Goal: Task Accomplishment & Management: Manage account settings

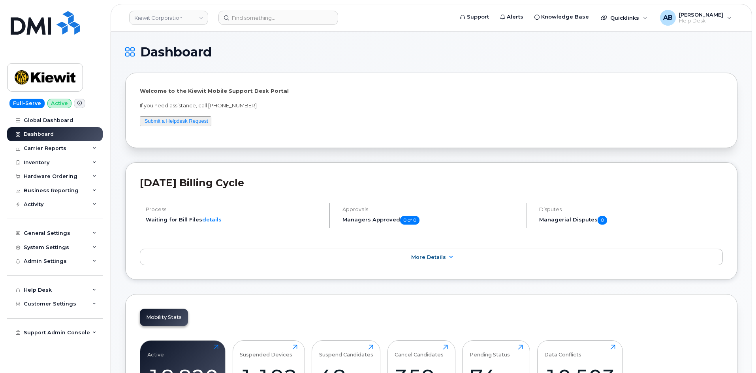
click at [246, 27] on header "Kiewit Corporation Support Alerts Knowledge Base Quicklinks Suspend / Cancel De…" at bounding box center [432, 18] width 642 height 28
click at [246, 16] on input at bounding box center [279, 18] width 120 height 14
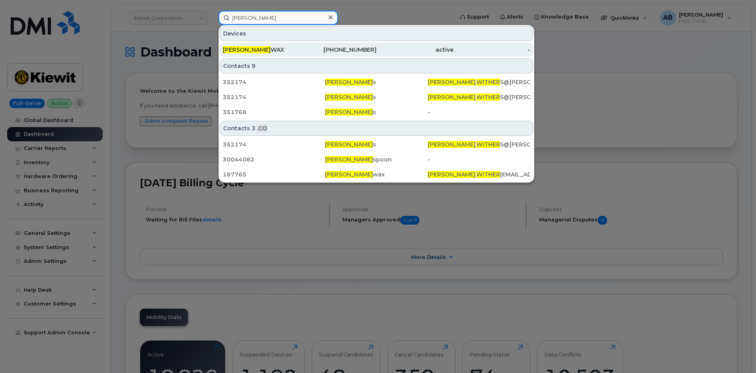
type input "jason wither"
click at [402, 45] on div "active" at bounding box center [415, 50] width 77 height 14
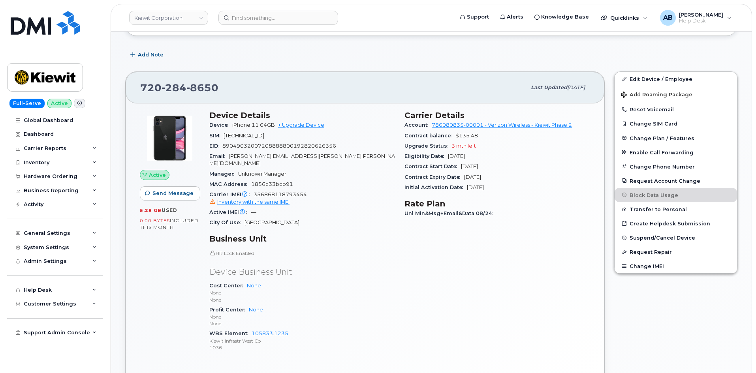
scroll to position [119, 0]
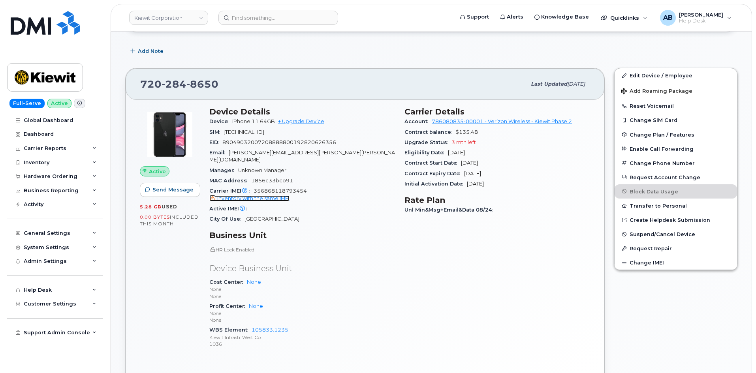
click at [259, 196] on span "Inventory with the same IMEI" at bounding box center [253, 199] width 72 height 6
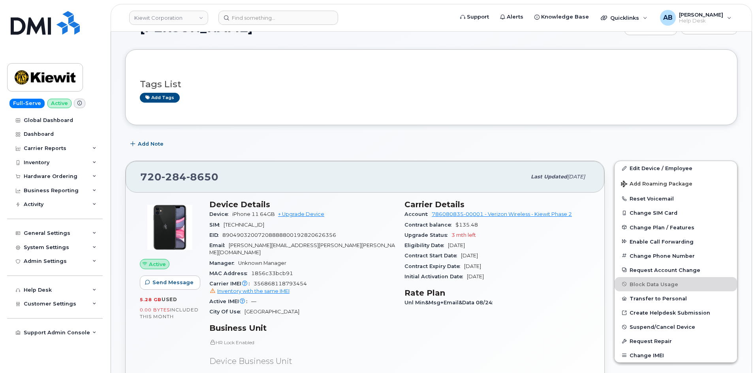
scroll to position [119, 0]
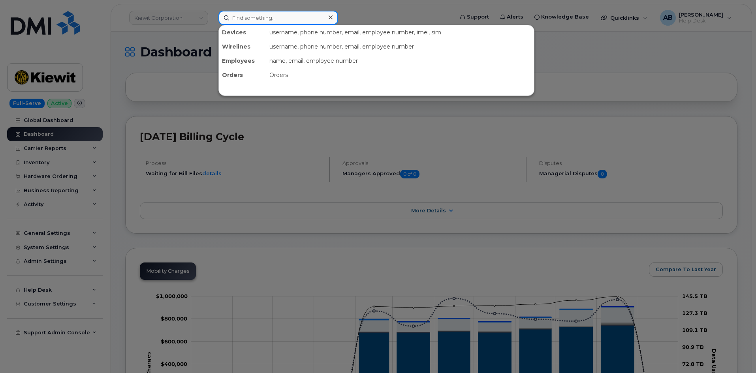
click at [313, 24] on input at bounding box center [279, 18] width 120 height 14
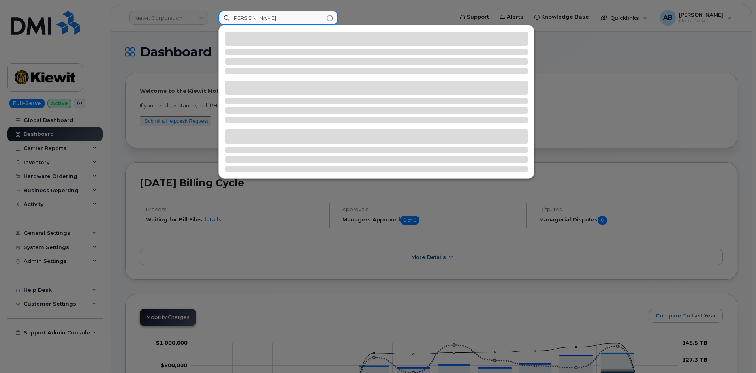
type input "jason witherwax"
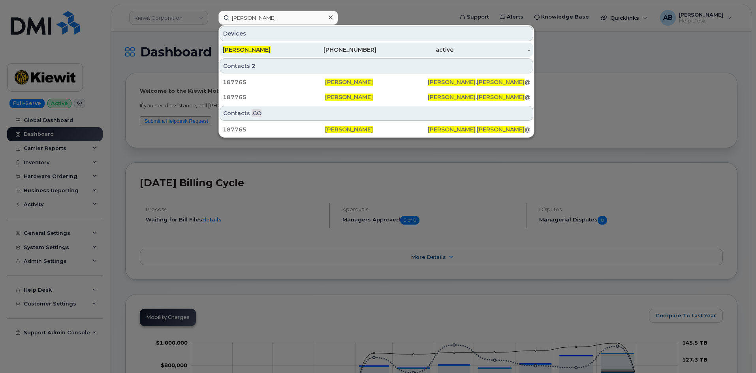
click at [324, 52] on div "720-284-8650" at bounding box center [338, 50] width 77 height 8
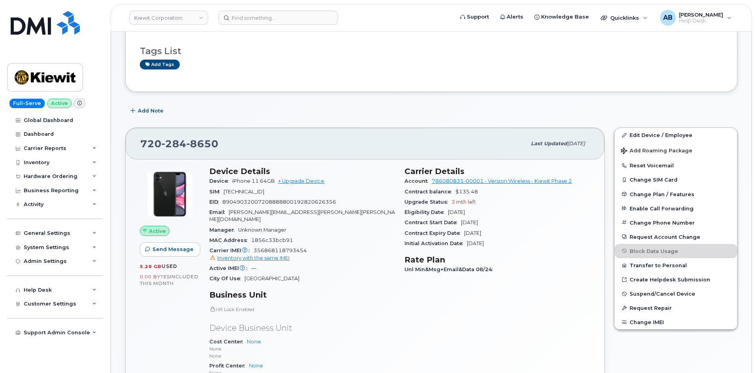
scroll to position [40, 0]
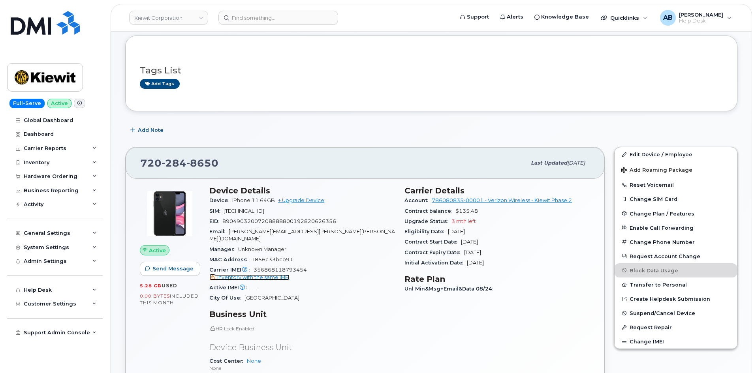
click at [252, 275] on span "Inventory with the same IMEI" at bounding box center [253, 278] width 72 height 6
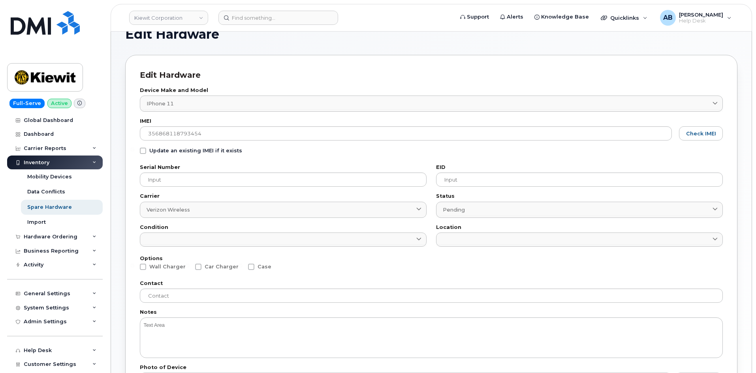
scroll to position [17, 0]
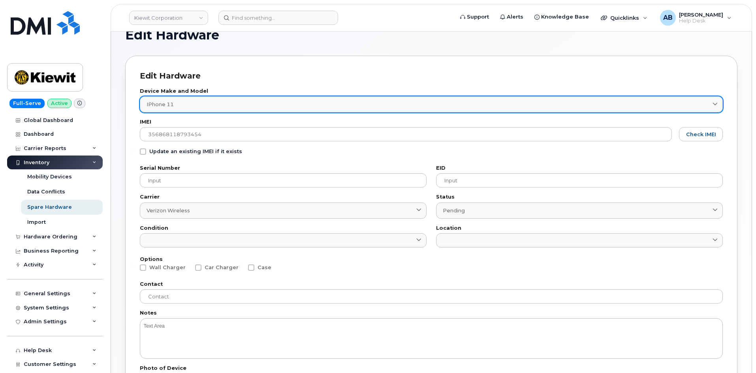
click at [302, 102] on div "iPhone 11" at bounding box center [432, 105] width 570 height 8
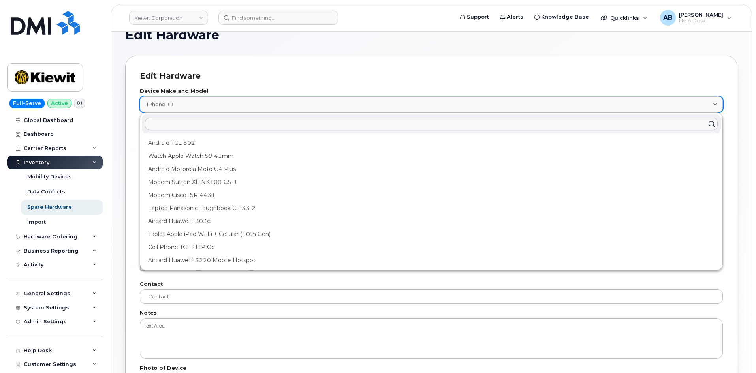
click at [302, 102] on div "iPhone 11" at bounding box center [432, 105] width 570 height 8
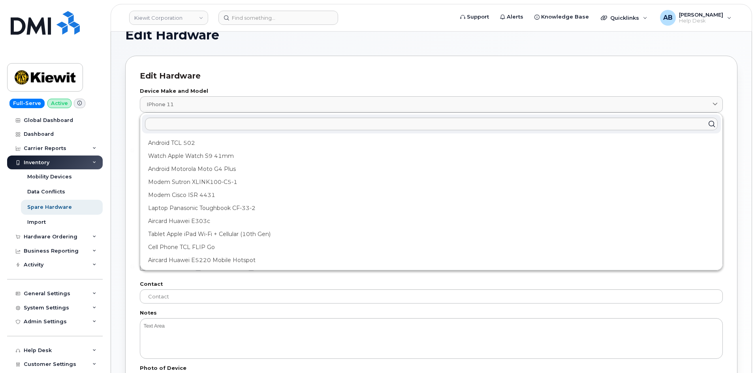
click at [327, 71] on div "Edit Hardware" at bounding box center [431, 75] width 583 height 11
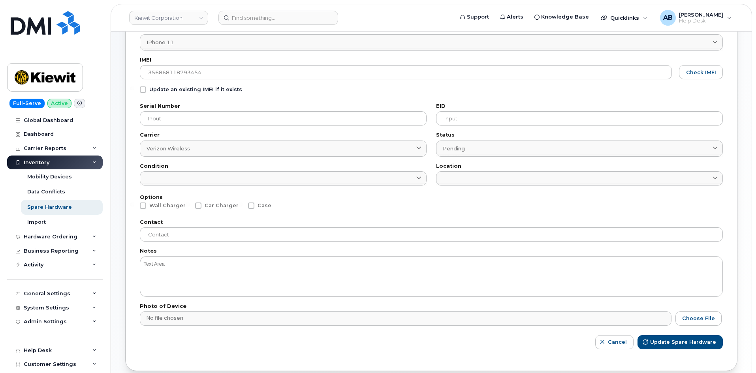
scroll to position [136, 0]
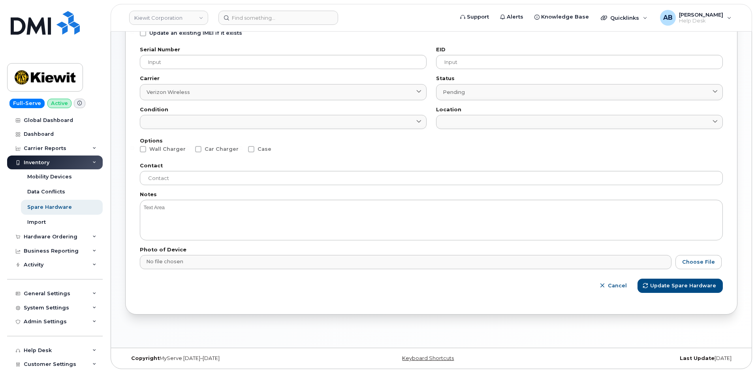
drag, startPoint x: 606, startPoint y: 288, endPoint x: 592, endPoint y: 288, distance: 13.8
click at [605, 288] on icon "button" at bounding box center [602, 286] width 5 height 5
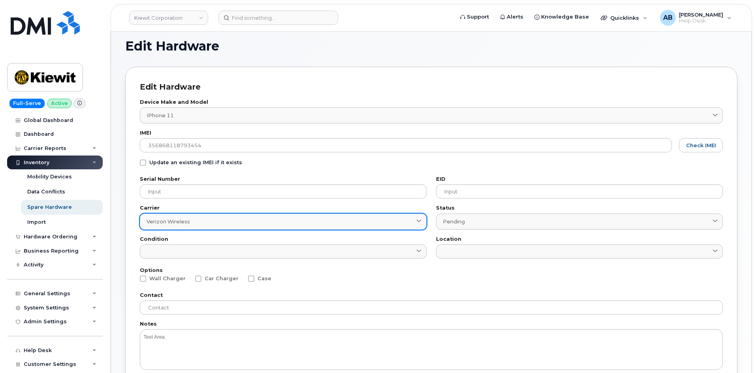
scroll to position [0, 0]
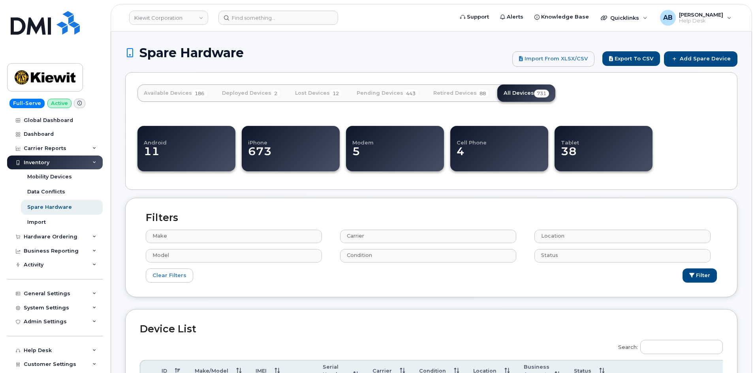
select select
click at [250, 23] on input at bounding box center [279, 18] width 120 height 14
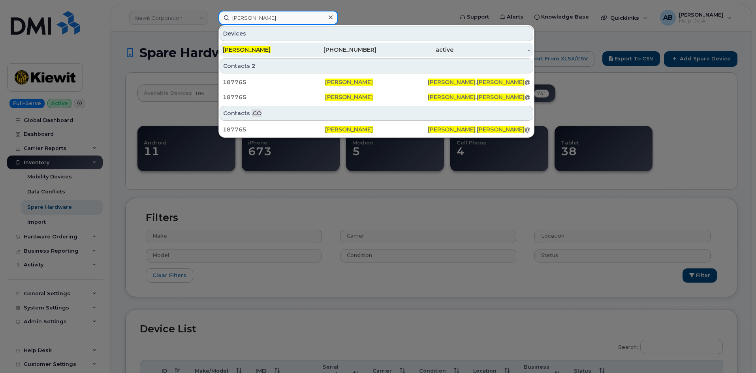
type input "jason witherwax"
click at [289, 53] on div "JASON WITHERWAX" at bounding box center [261, 50] width 77 height 8
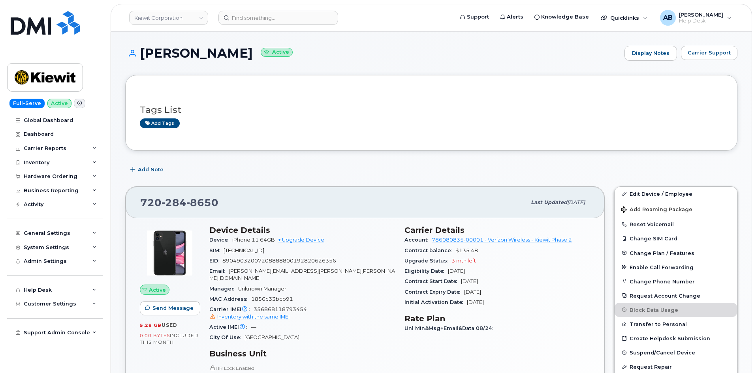
scroll to position [40, 0]
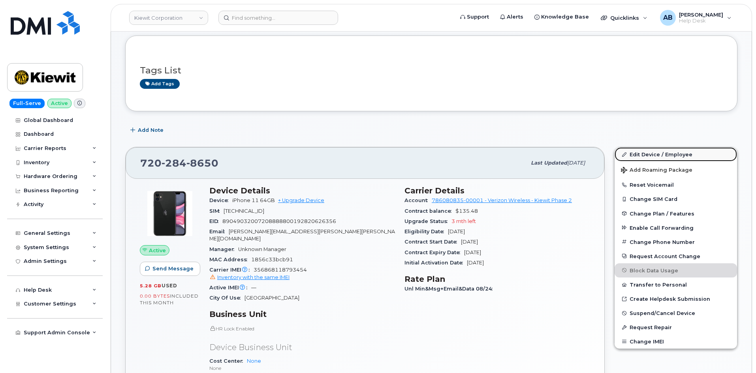
click at [649, 153] on link "Edit Device / Employee" at bounding box center [676, 154] width 122 height 14
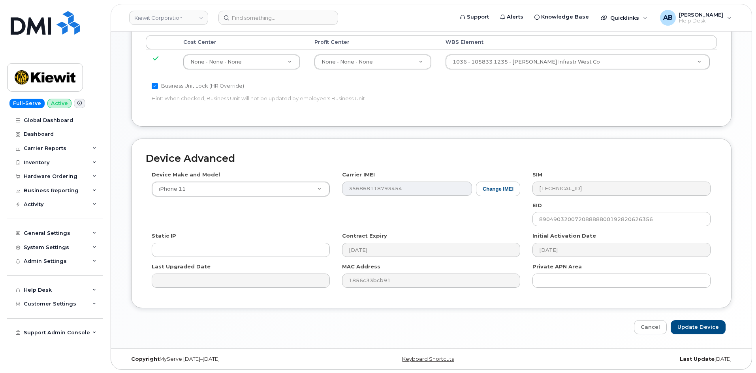
scroll to position [388, 0]
click at [486, 194] on button "Change IMEI" at bounding box center [498, 188] width 44 height 15
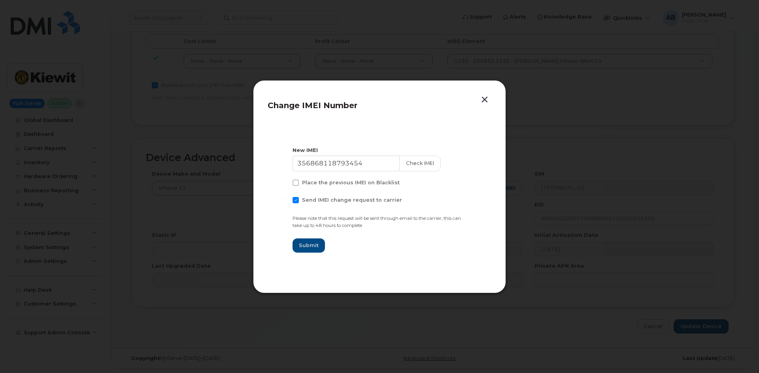
click at [484, 98] on button "button" at bounding box center [485, 99] width 12 height 11
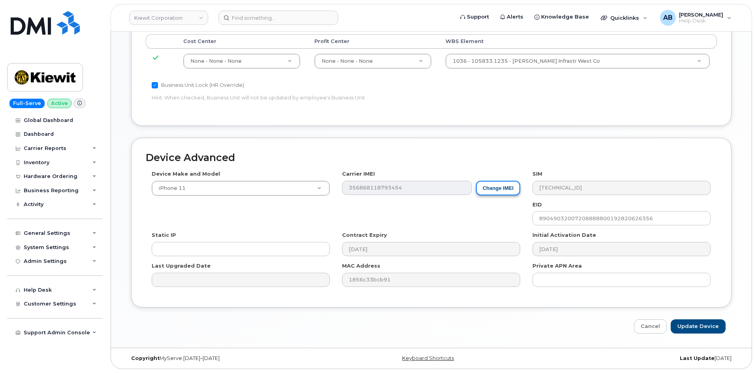
click at [493, 189] on button "Change IMEI" at bounding box center [498, 188] width 44 height 15
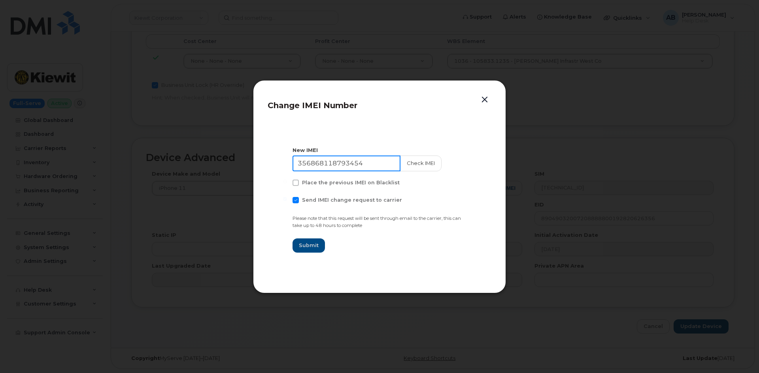
drag, startPoint x: 374, startPoint y: 163, endPoint x: 281, endPoint y: 167, distance: 93.7
click at [281, 167] on section "New IMEI 356868118793454 Check IMEI Place the previous IMEI on Blacklist Send I…" at bounding box center [380, 200] width 224 height 158
paste input "355135957391332"
type input "355135957391332"
click at [411, 163] on button "Check IMEI" at bounding box center [419, 164] width 41 height 16
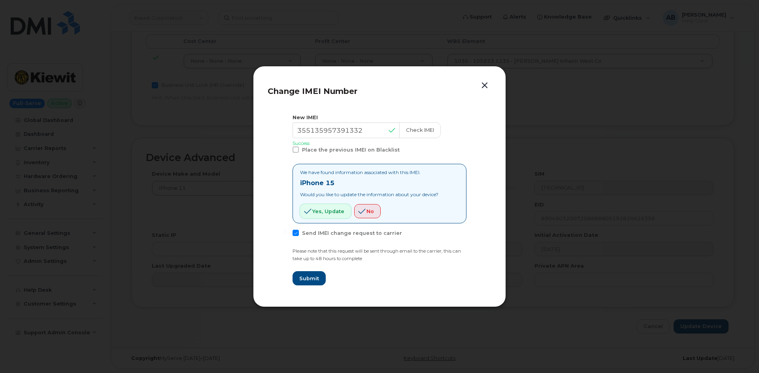
click at [335, 212] on span "Yes, update" at bounding box center [328, 212] width 32 height 8
click at [322, 208] on span "Yes, update" at bounding box center [328, 212] width 32 height 8
click at [333, 209] on span "Yes, update" at bounding box center [328, 212] width 32 height 8
click at [488, 83] on button "button" at bounding box center [485, 85] width 12 height 11
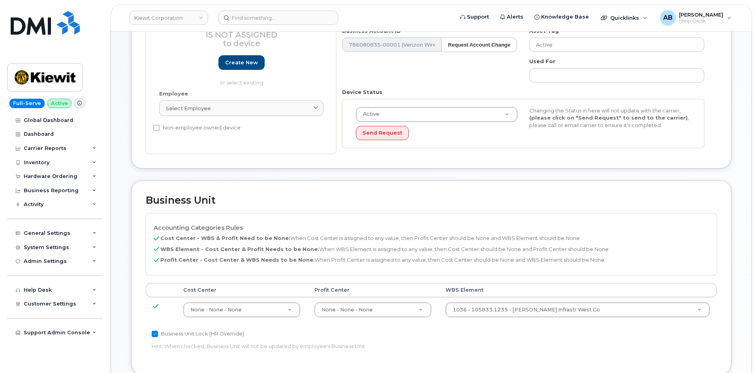
scroll to position [0, 0]
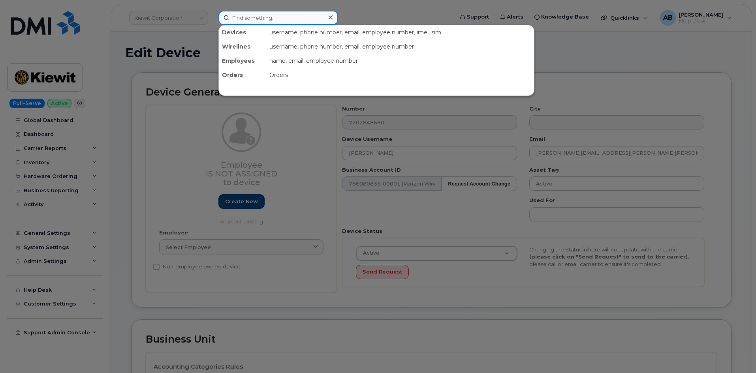
click at [252, 19] on input at bounding box center [279, 18] width 120 height 14
paste input "7202848650"
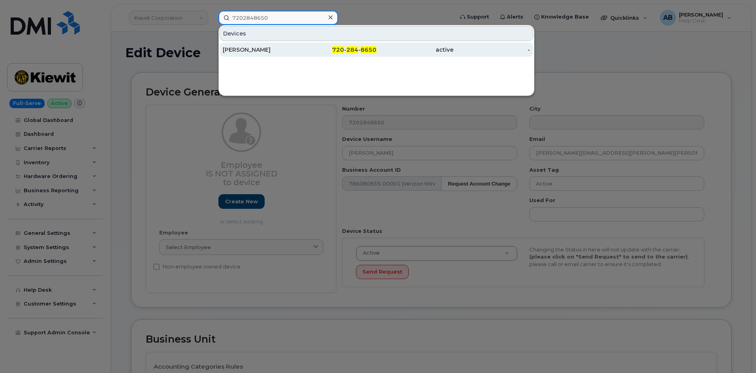
type input "7202848650"
click at [301, 48] on div "720 - 284 - 8650" at bounding box center [338, 50] width 77 height 8
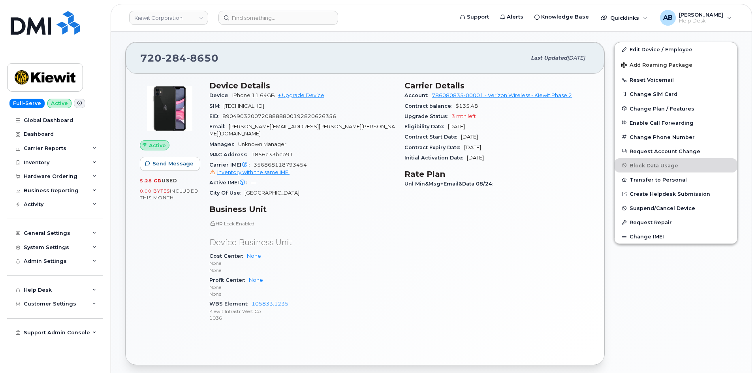
scroll to position [158, 0]
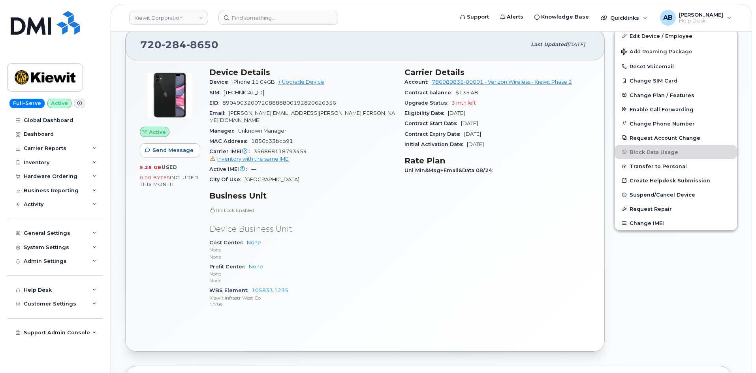
click at [166, 45] on span "284" at bounding box center [174, 45] width 25 height 12
copy span "720 284 8650"
click at [330, 216] on div "HR Lock Enabled Device Business Unit Cost Center None None None Profit Center N…" at bounding box center [302, 258] width 186 height 102
click at [49, 71] on img at bounding box center [45, 77] width 61 height 23
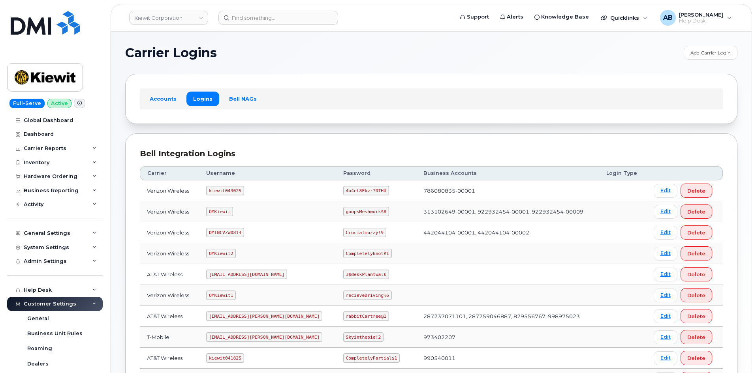
click at [226, 192] on code "kiewit043025" at bounding box center [225, 190] width 38 height 9
copy code "kiewit043025"
click at [343, 190] on code "4u4eL8Ekzr?DTHU" at bounding box center [366, 190] width 46 height 9
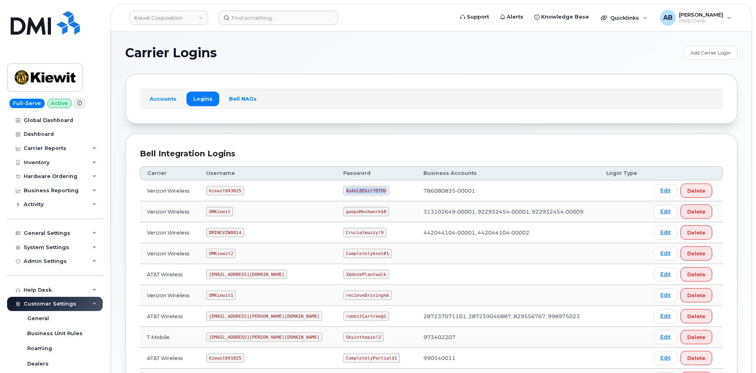
click at [343, 190] on code "4u4eL8Ekzr?DTHU" at bounding box center [366, 190] width 46 height 9
copy code "4u4eL8Ekzr?DTHU"
